Goal: Navigation & Orientation: Understand site structure

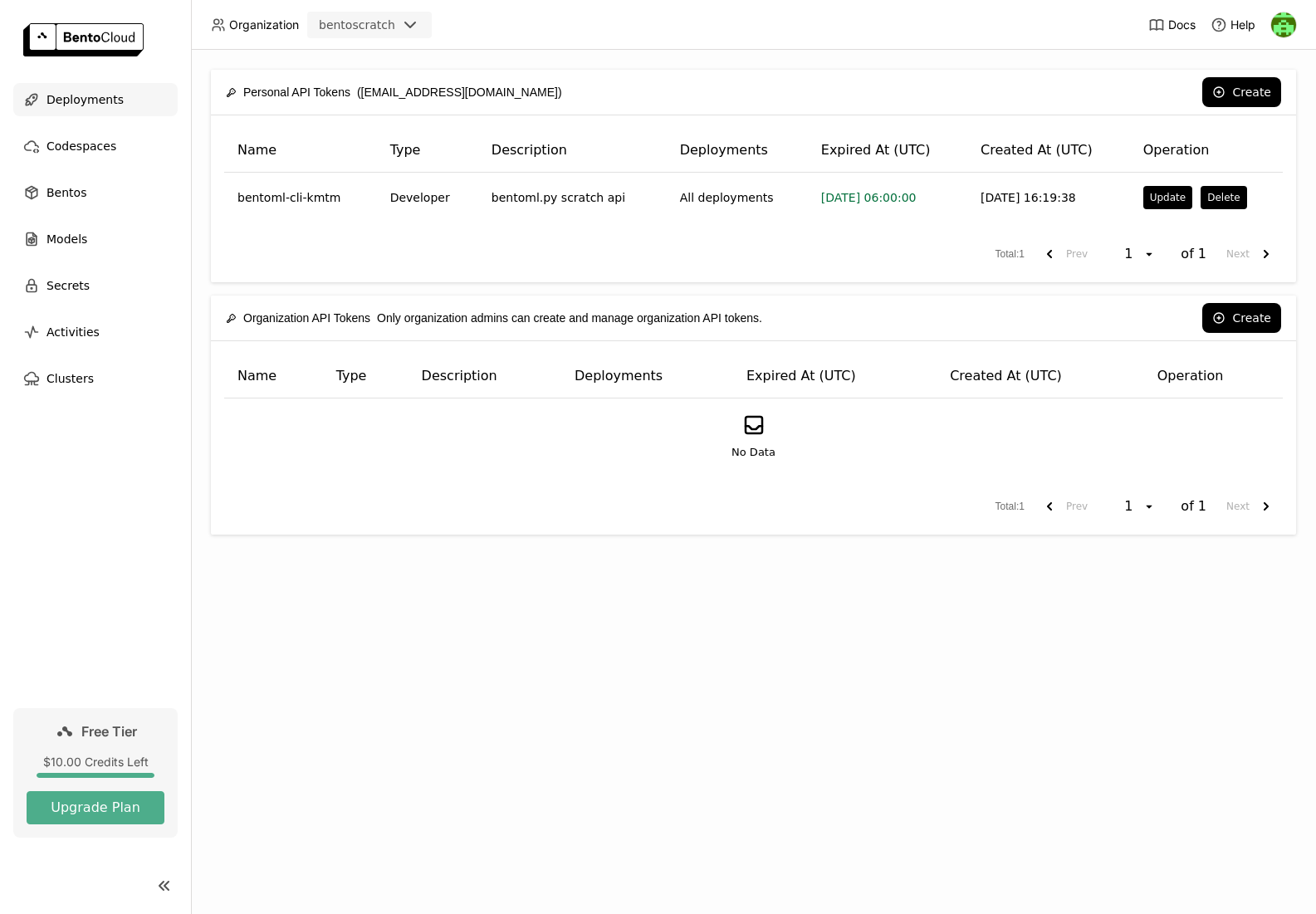
click at [73, 95] on span "Deployments" at bounding box center [84, 99] width 77 height 19
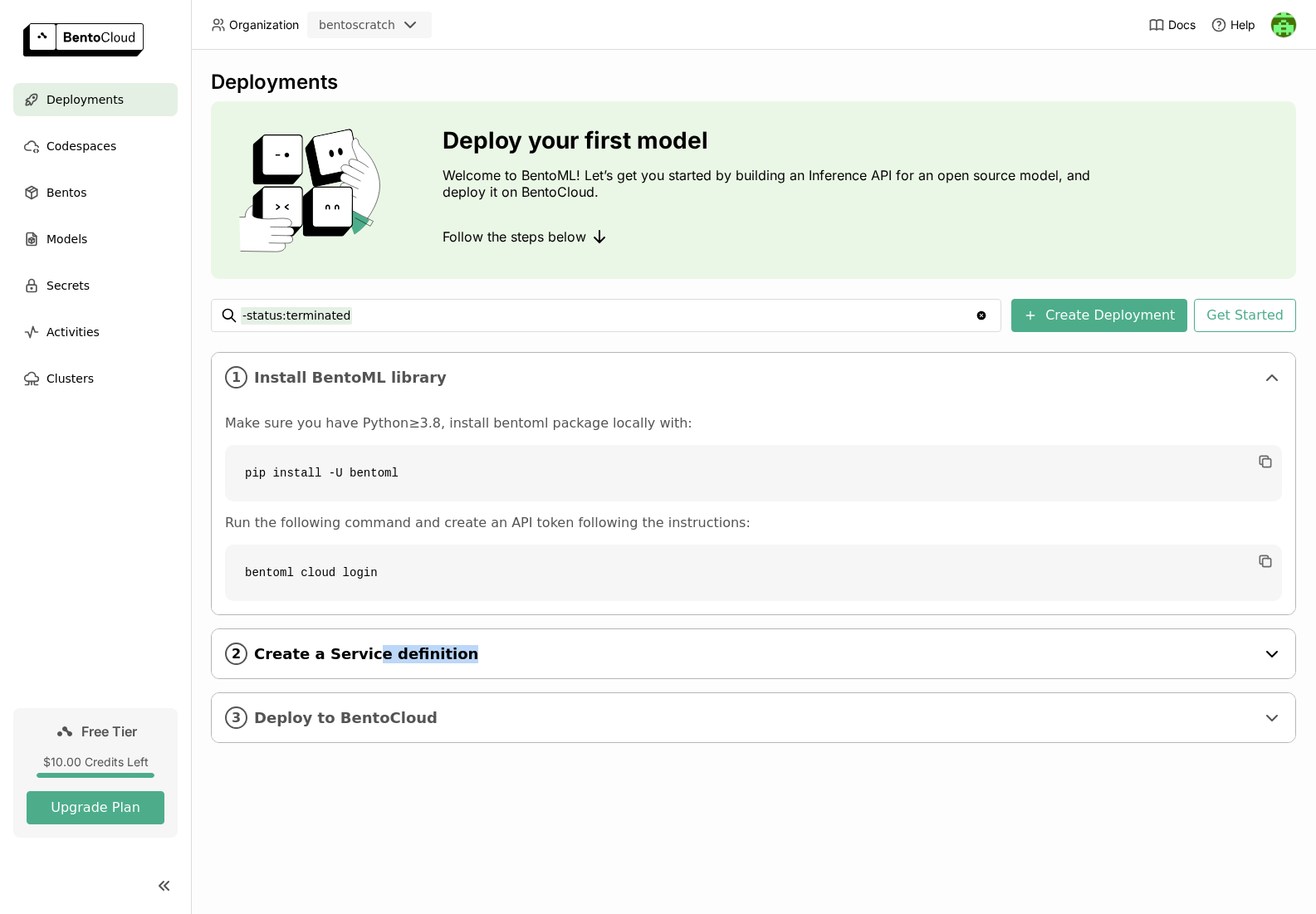
click at [360, 663] on div "2 Create a Service definition" at bounding box center [753, 654] width 1083 height 49
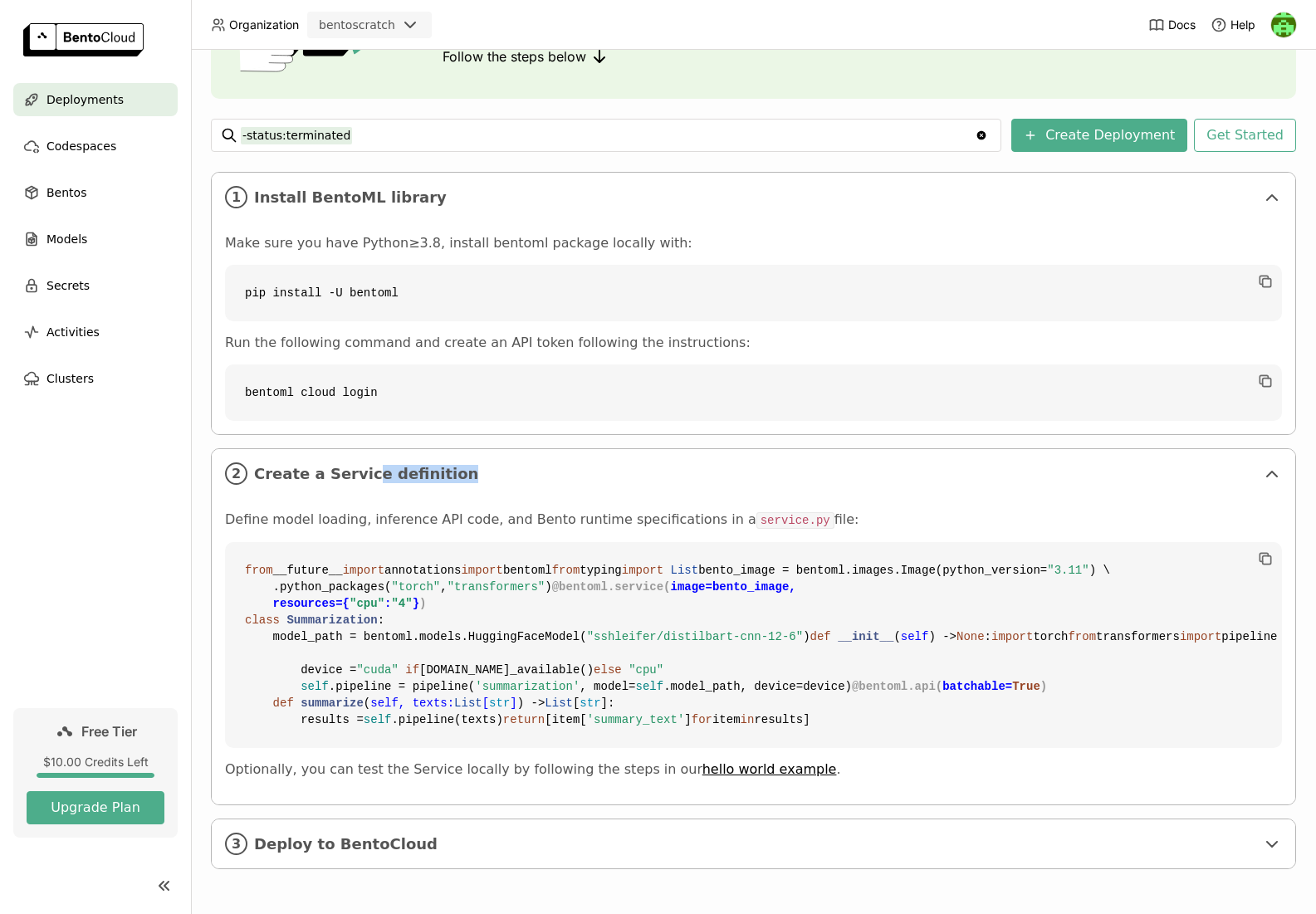
scroll to position [141, 0]
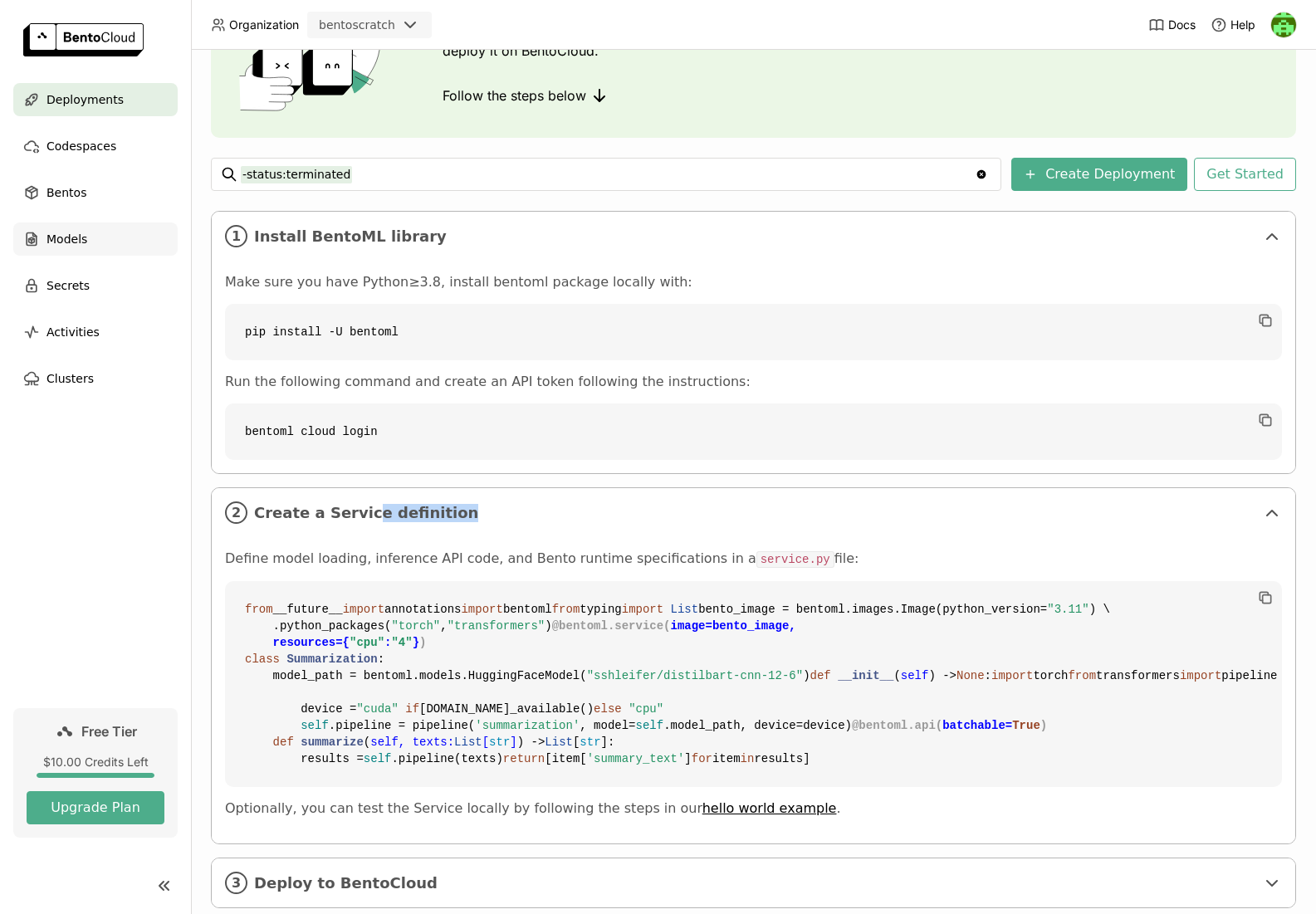
click at [49, 235] on span "Models" at bounding box center [67, 238] width 41 height 19
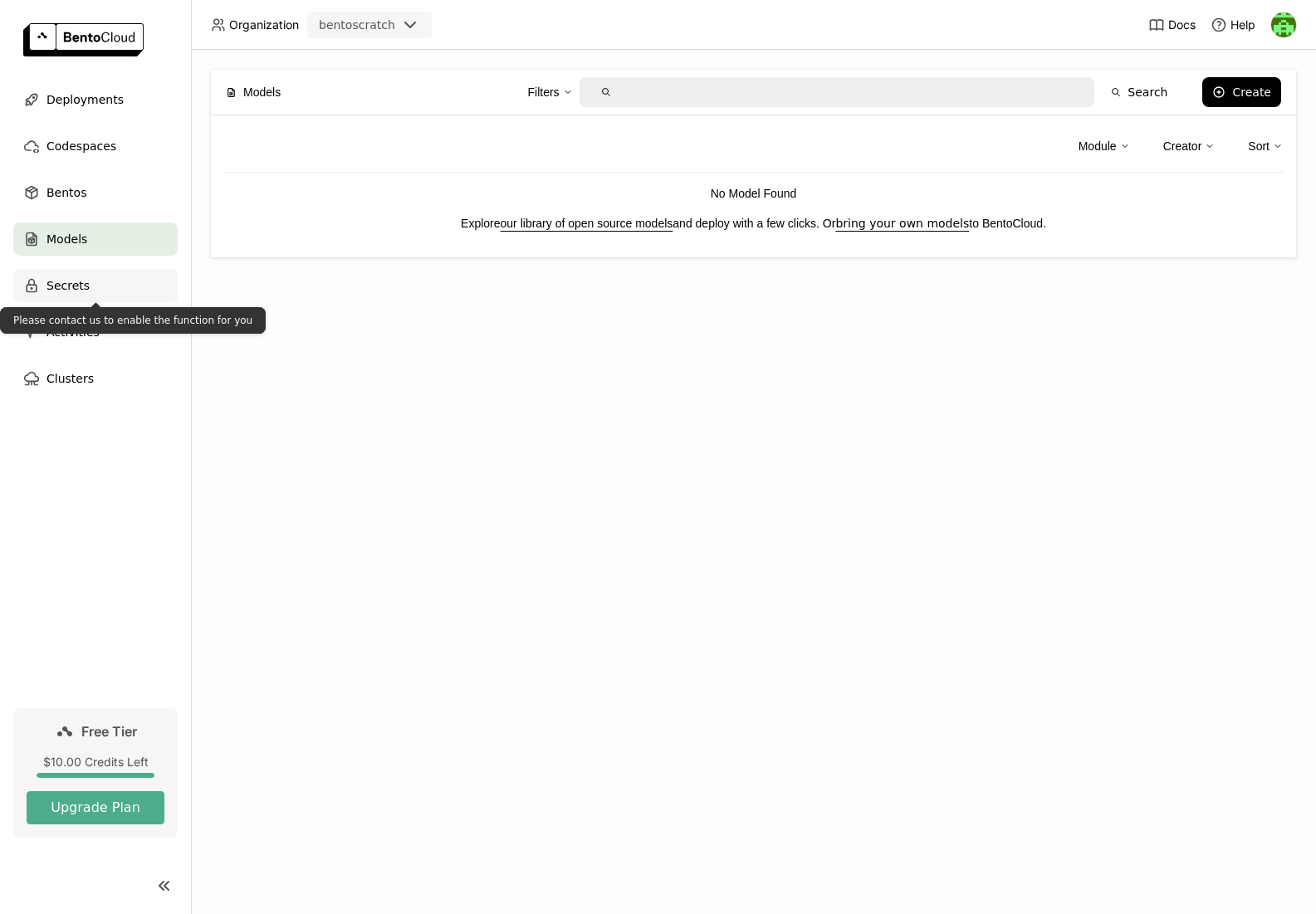
click at [34, 279] on icon at bounding box center [32, 286] width 17 height 17
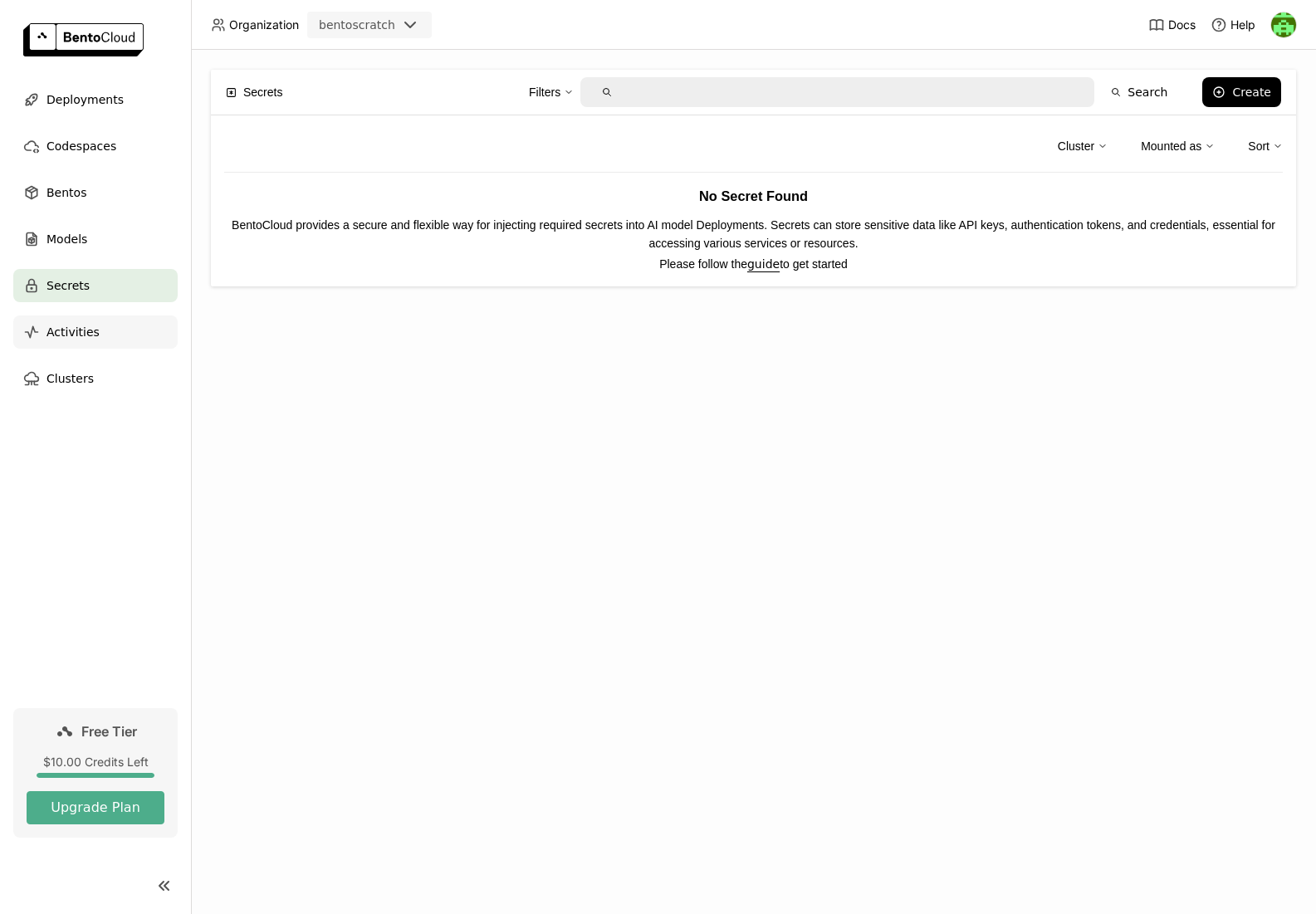
click at [48, 316] on div "Activities" at bounding box center [95, 332] width 164 height 33
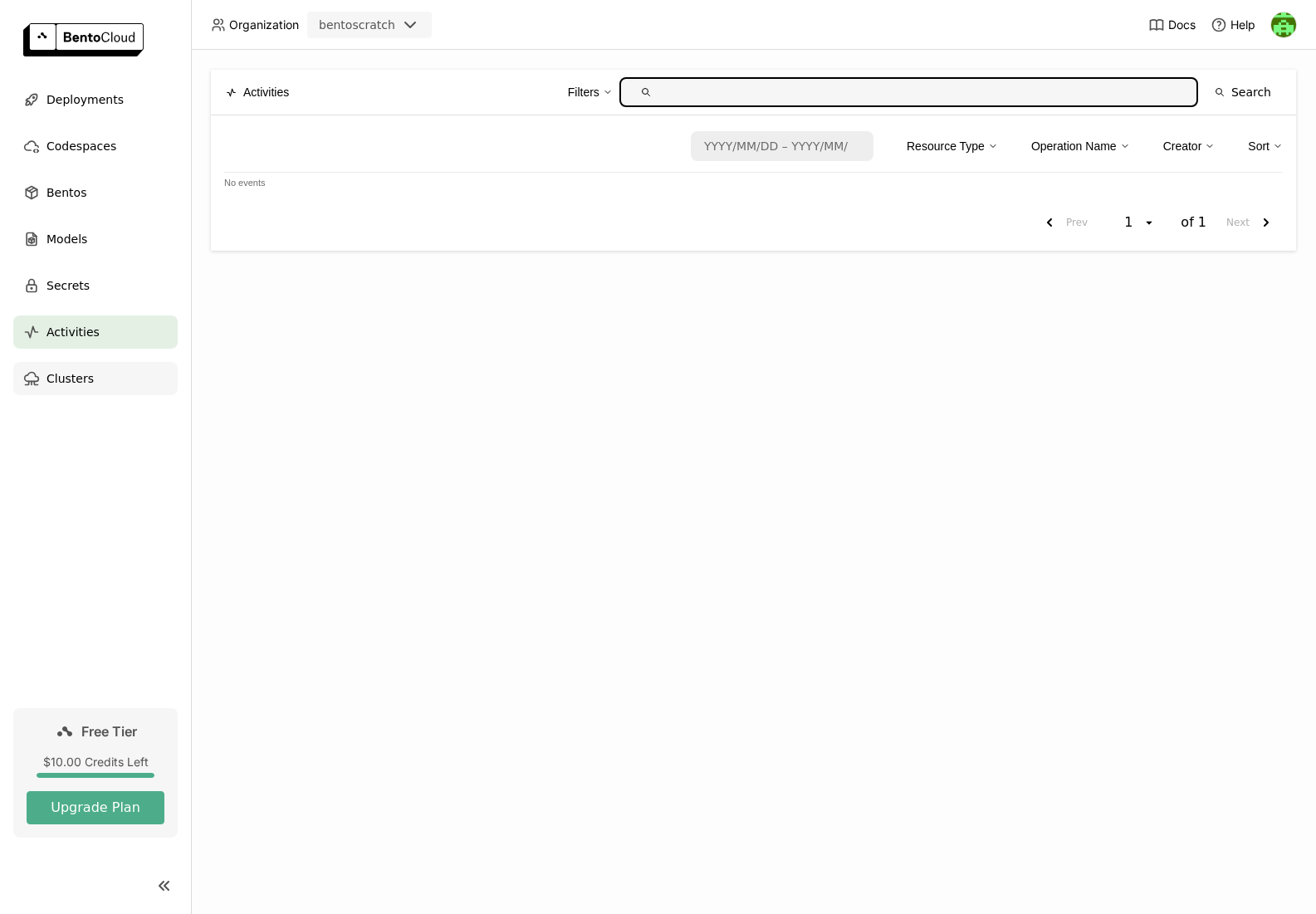
click at [79, 382] on span "Clusters" at bounding box center [70, 378] width 47 height 19
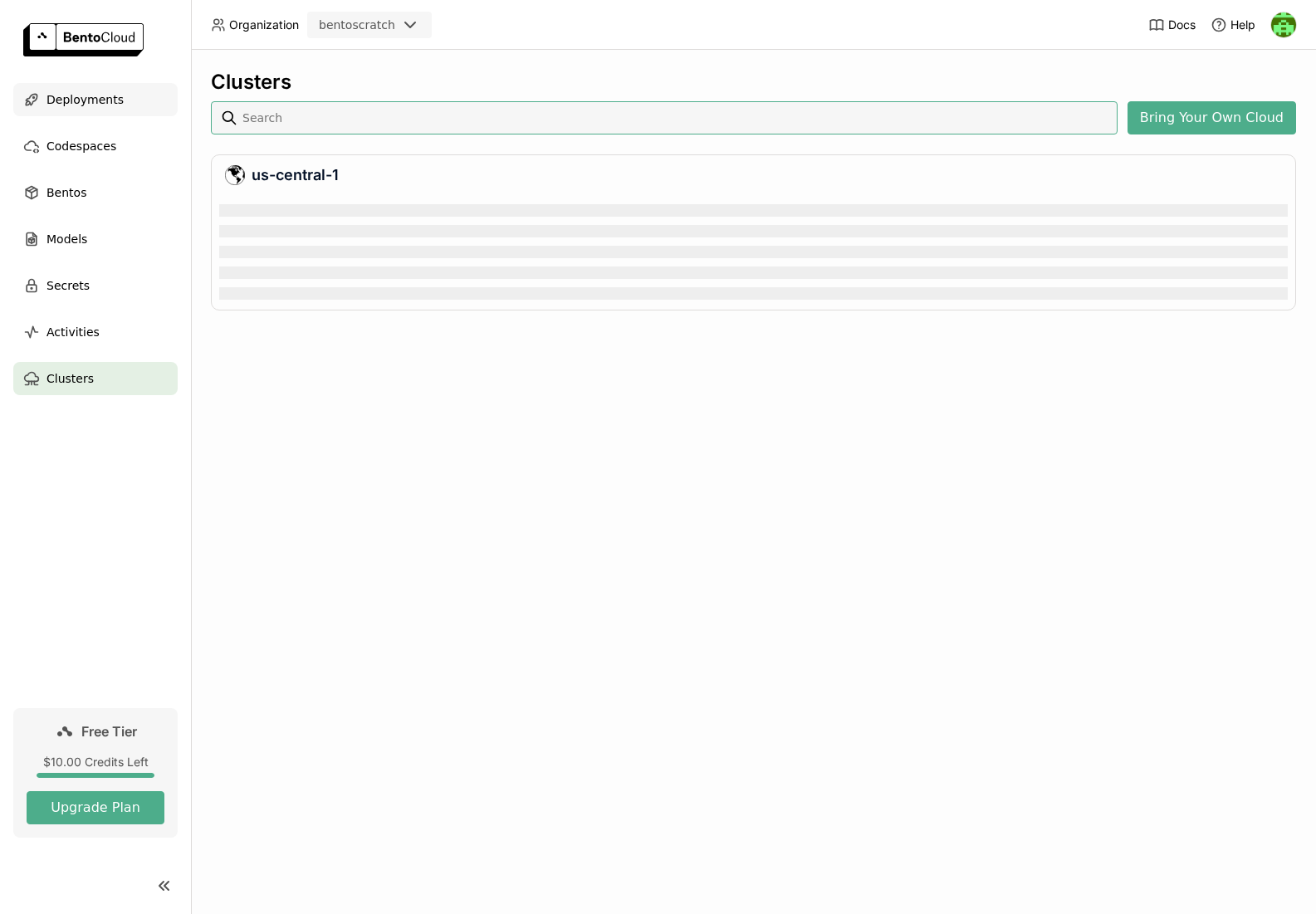
click at [51, 99] on span "Deployments" at bounding box center [84, 99] width 77 height 19
